Goal: Task Accomplishment & Management: Complete application form

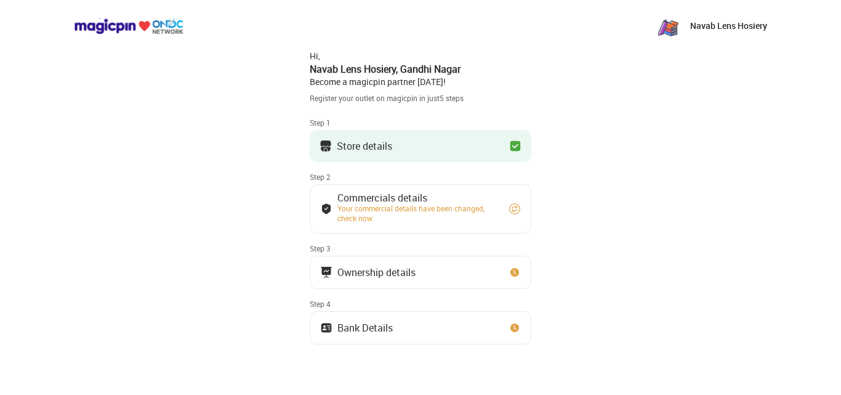
click at [365, 145] on div "Store details" at bounding box center [364, 146] width 55 height 6
click at [383, 148] on div "Store details" at bounding box center [364, 146] width 55 height 6
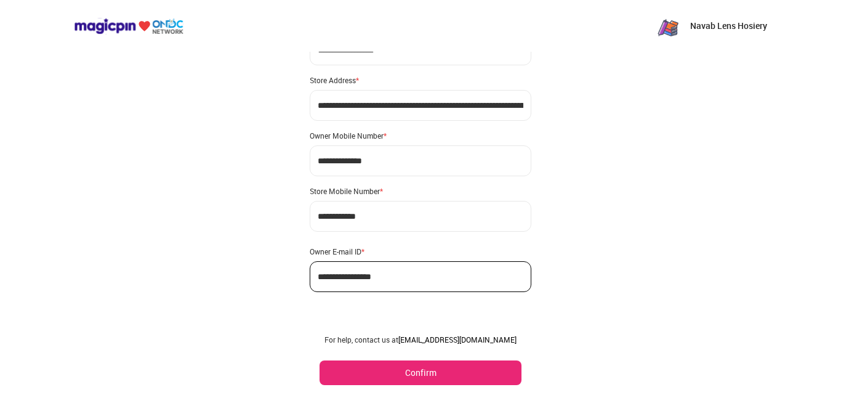
scroll to position [73, 0]
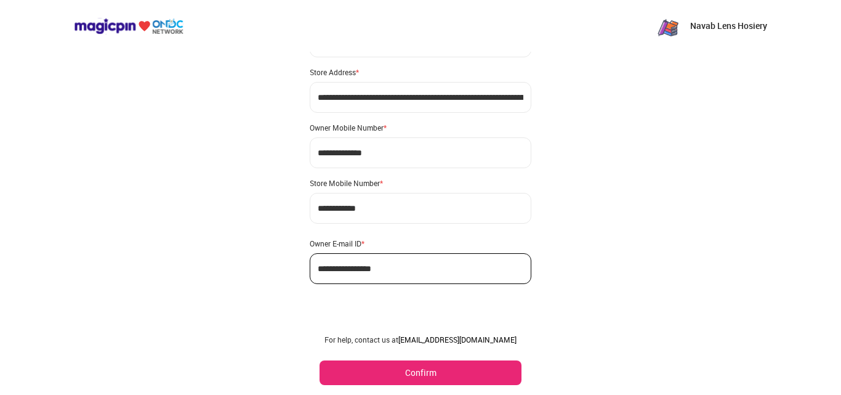
click at [430, 369] on button "Confirm" at bounding box center [421, 372] width 202 height 25
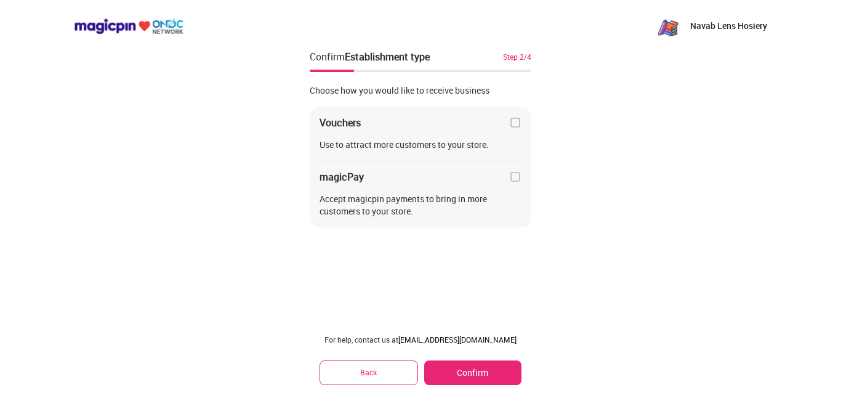
scroll to position [0, 0]
click at [487, 370] on button "Confirm" at bounding box center [472, 372] width 97 height 25
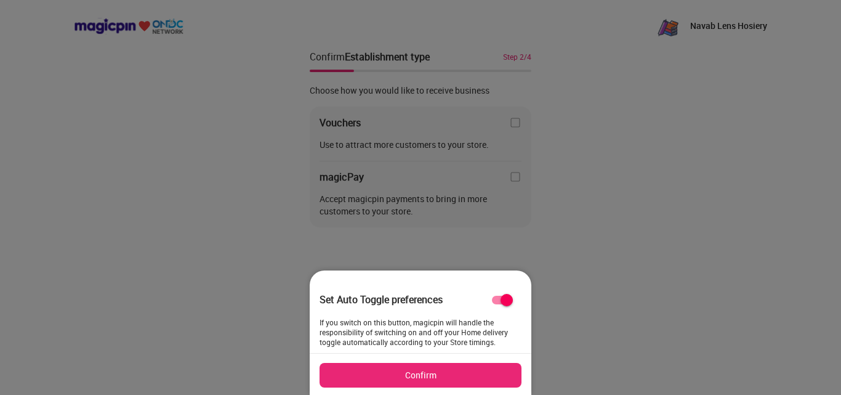
click at [453, 370] on button "Confirm" at bounding box center [421, 375] width 202 height 25
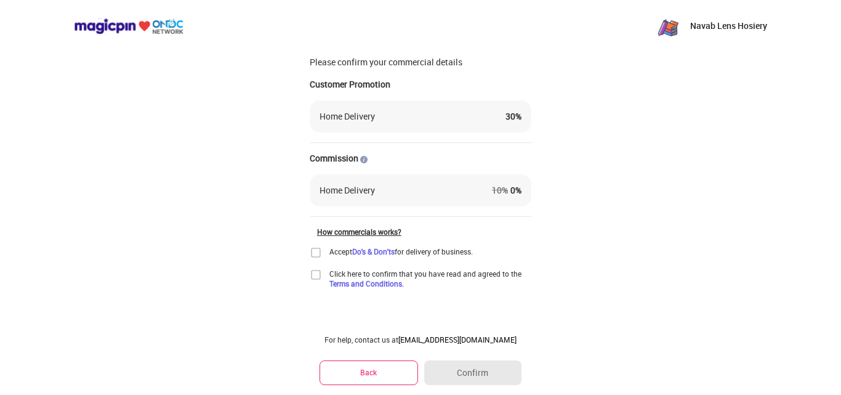
scroll to position [33, 0]
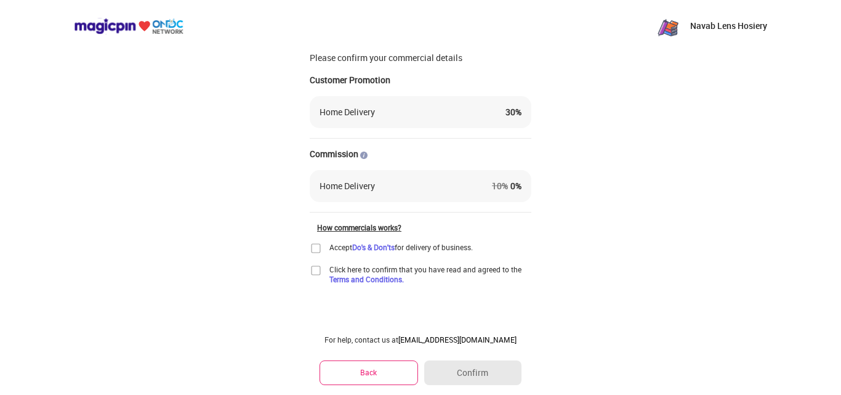
click at [317, 249] on img at bounding box center [316, 248] width 12 height 12
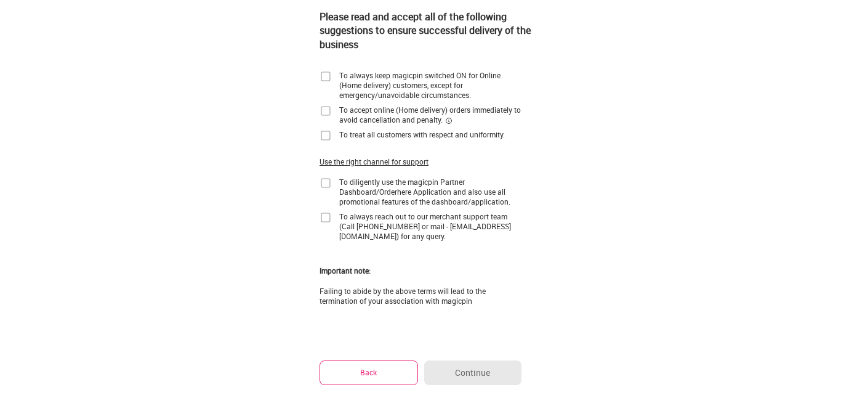
click at [325, 71] on img at bounding box center [326, 76] width 12 height 12
click at [328, 109] on img at bounding box center [326, 111] width 12 height 12
click at [324, 137] on img at bounding box center [326, 135] width 12 height 12
click at [328, 184] on img at bounding box center [326, 183] width 12 height 12
click at [323, 217] on img at bounding box center [326, 217] width 12 height 12
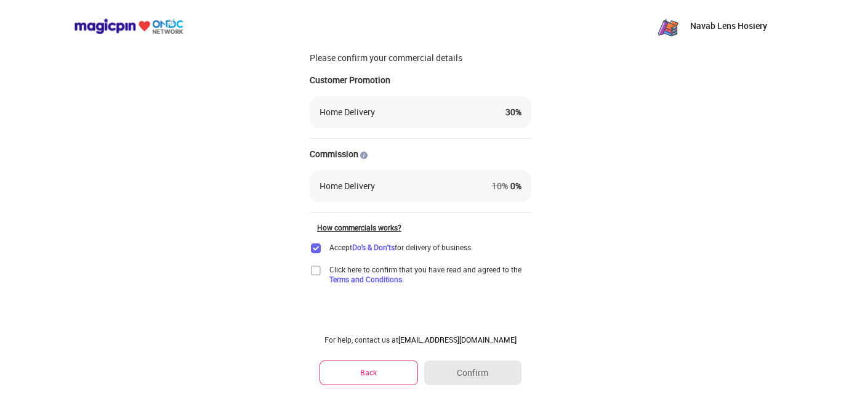
click at [320, 270] on img at bounding box center [316, 270] width 12 height 12
click at [464, 373] on button "Confirm" at bounding box center [472, 372] width 97 height 25
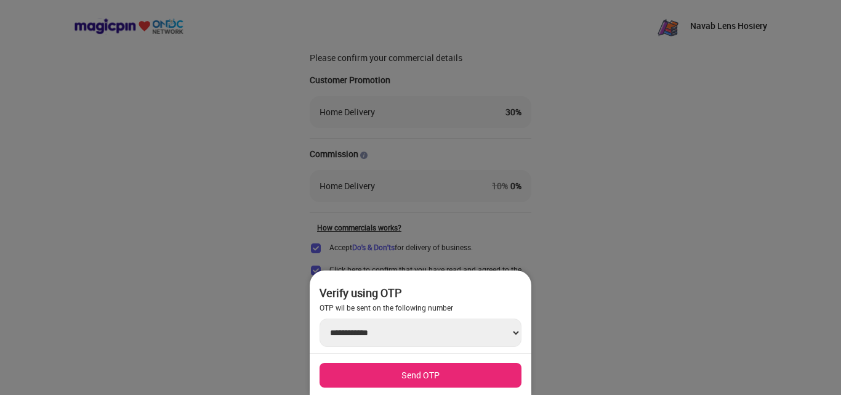
click at [512, 332] on select "**********" at bounding box center [421, 332] width 202 height 28
click at [260, 211] on div at bounding box center [420, 197] width 841 height 395
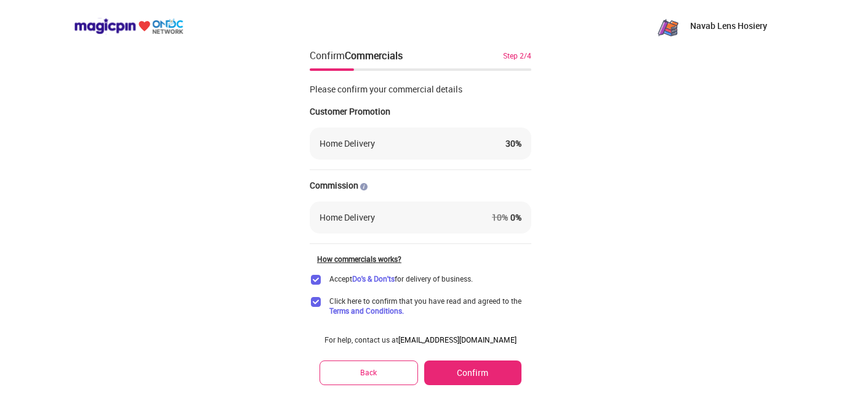
scroll to position [0, 0]
